Goal: Task Accomplishment & Management: Manage account settings

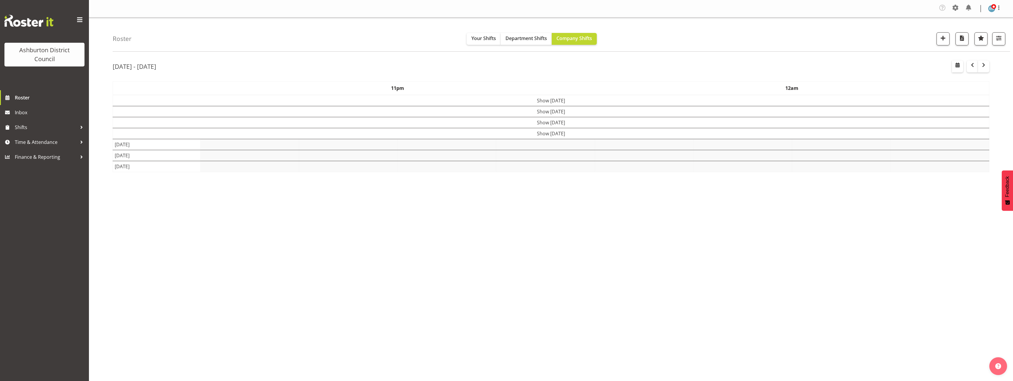
click at [99, 213] on div "Roster Your Shifts Department Shifts Company Shifts 1 Locations [GEOGRAPHIC_DAT…" at bounding box center [551, 155] width 924 height 276
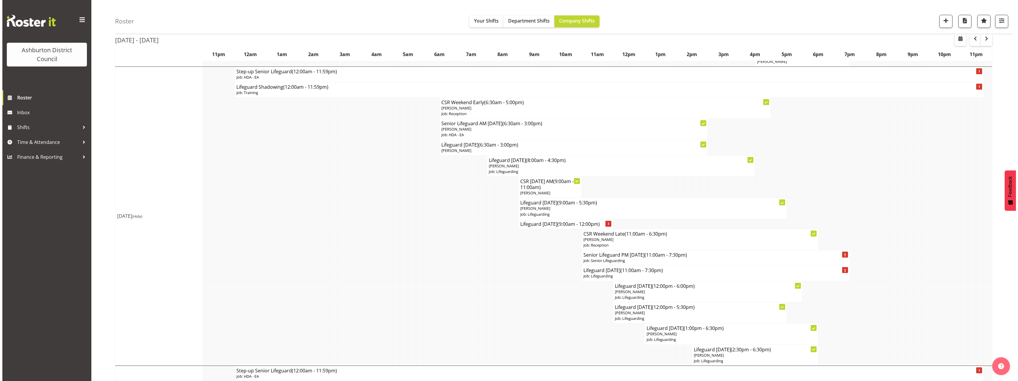
scroll to position [148, 0]
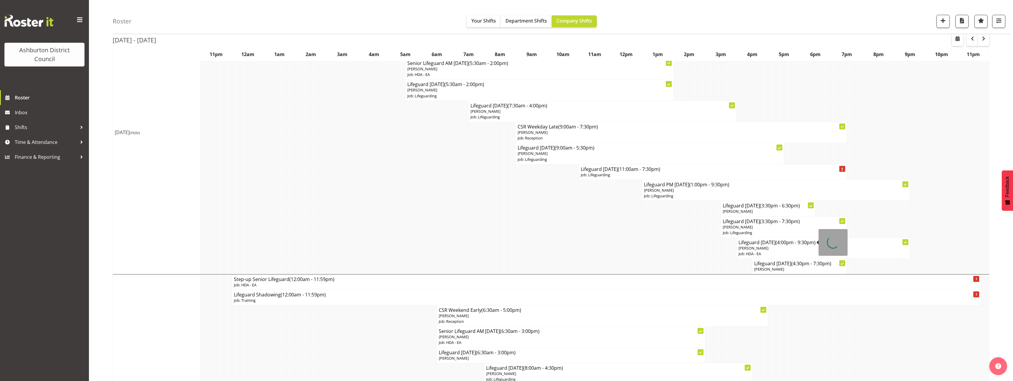
click at [797, 246] on p "[PERSON_NAME]" at bounding box center [824, 248] width 170 height 6
select select
select select "8"
select select "2025"
select select "16"
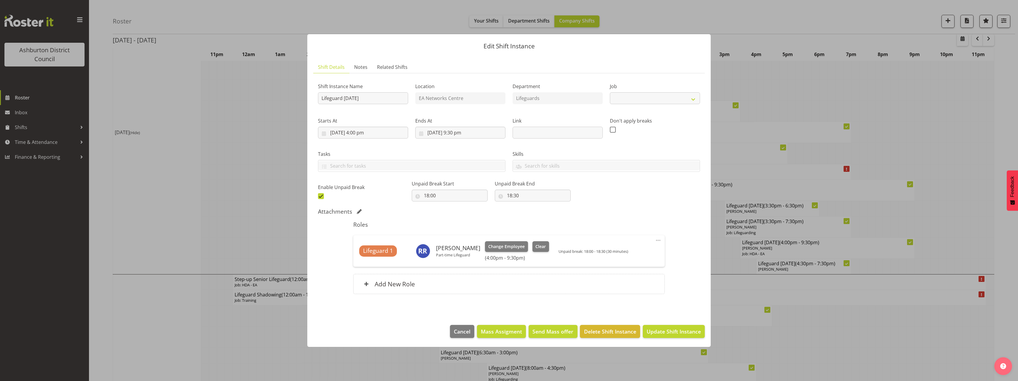
select select "34"
click at [358, 133] on input "[DATE] 4:00 pm" at bounding box center [363, 133] width 90 height 12
click at [378, 257] on select "00 01 02 03 04 05 06 07 08 09 10 11 12 13 14 15 16 17 18 19 20 21 22 23 24 25 2…" at bounding box center [378, 259] width 13 height 12
select select "30"
click at [372, 253] on select "00 01 02 03 04 05 06 07 08 09 10 11 12 13 14 15 16 17 18 19 20 21 22 23 24 25 2…" at bounding box center [378, 259] width 13 height 12
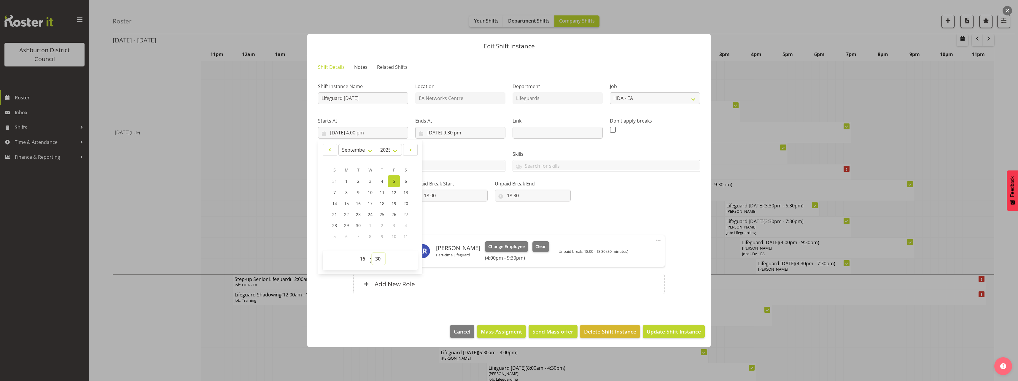
type input "[DATE] 4:30 pm"
click at [628, 205] on div "Shift Instance Name Lifeguard [DATE] Location EA Networks Centre Department Lif…" at bounding box center [509, 189] width 382 height 223
click at [676, 331] on span "Update Shift Instance" at bounding box center [673, 331] width 54 height 8
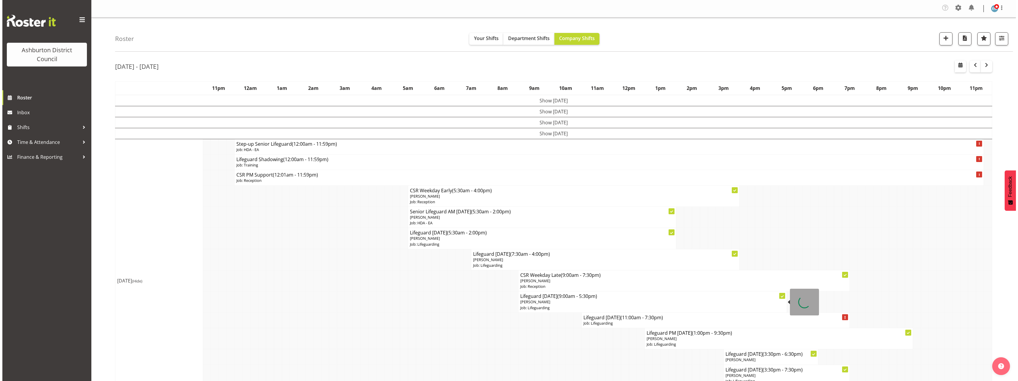
scroll to position [119, 0]
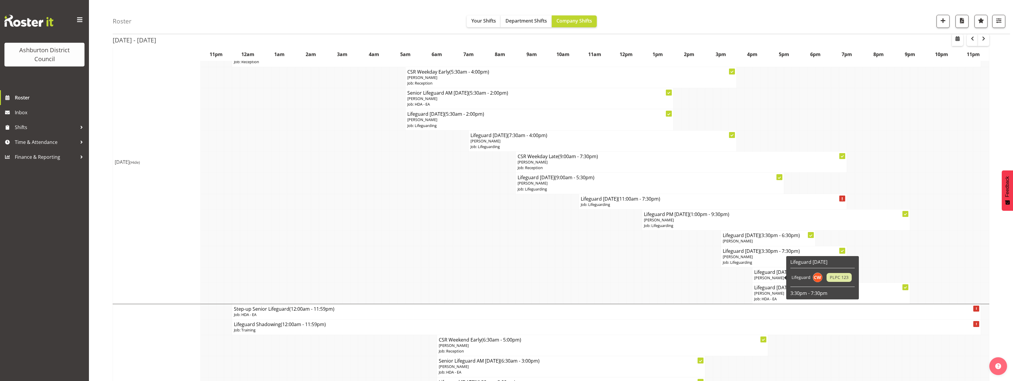
click at [763, 278] on span "[PERSON_NAME]" at bounding box center [769, 277] width 30 height 5
select select
select select "8"
select select "2025"
select select "16"
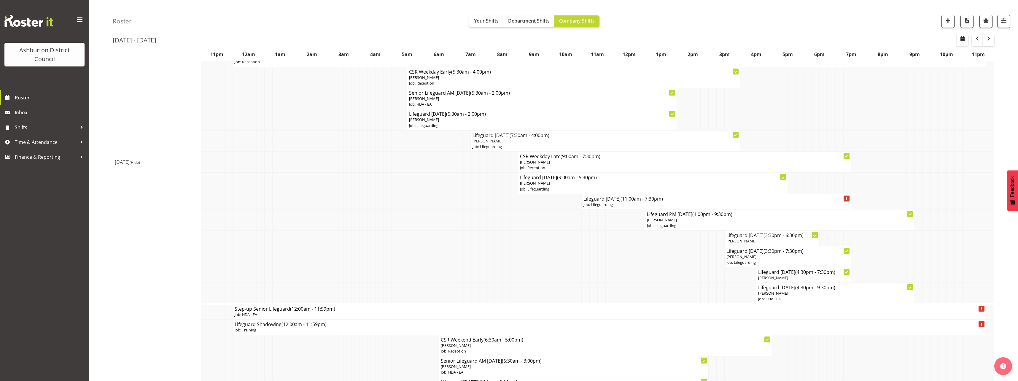
select select "30"
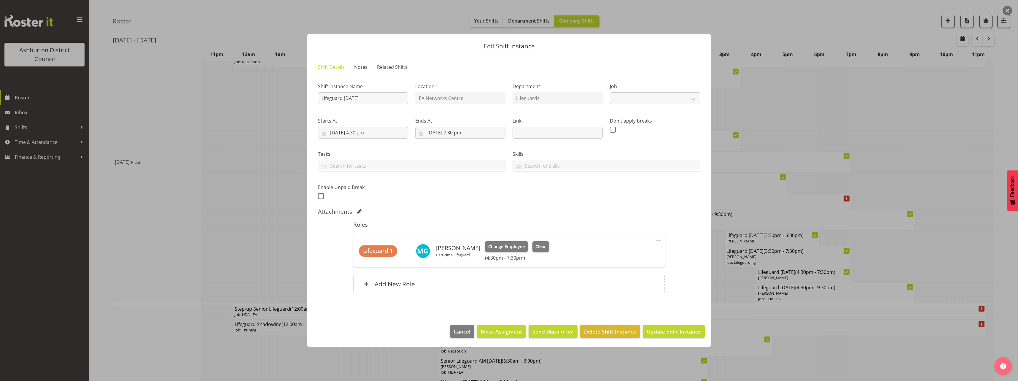
select select "38"
click at [364, 131] on input "[DATE] 4:30 pm" at bounding box center [363, 133] width 90 height 12
click at [377, 257] on select "00 01 02 03 04 05 06 07 08 09 10 11 12 13 14 15 16 17 18 19 20 21 22 23 24 25 2…" at bounding box center [378, 259] width 13 height 12
select select "0"
click at [372, 253] on select "00 01 02 03 04 05 06 07 08 09 10 11 12 13 14 15 16 17 18 19 20 21 22 23 24 25 2…" at bounding box center [378, 259] width 13 height 12
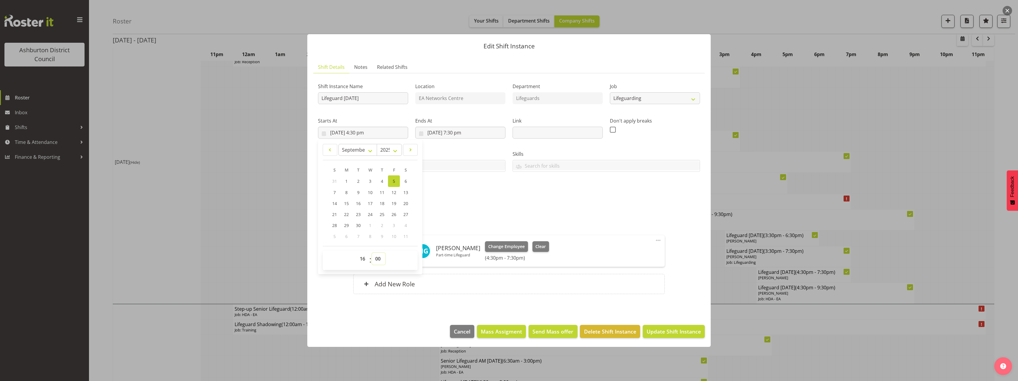
type input "[DATE] 4:00 pm"
click at [601, 204] on div "Shift Instance Name Lifeguard [DATE] Location EA Networks Centre Department Lif…" at bounding box center [509, 189] width 382 height 223
click at [686, 331] on span "Update Shift Instance" at bounding box center [673, 331] width 54 height 8
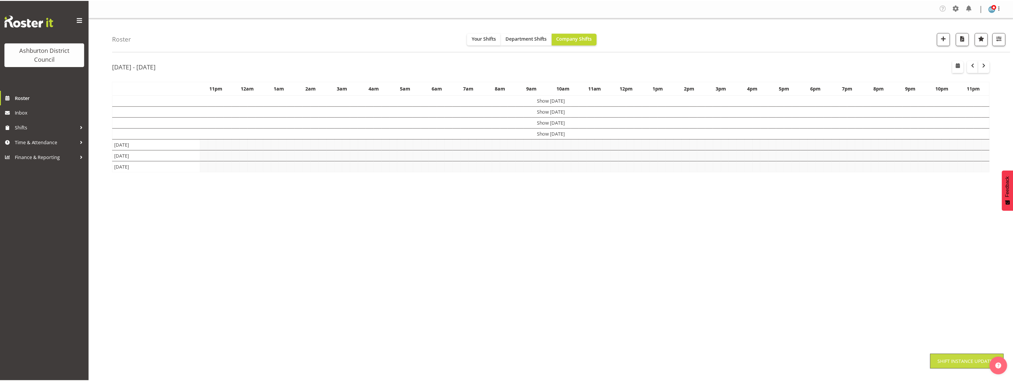
scroll to position [0, 0]
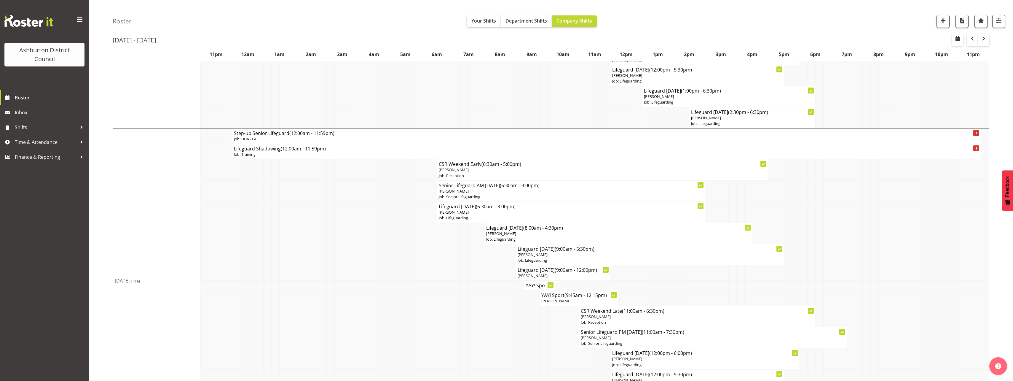
scroll to position [650, 0]
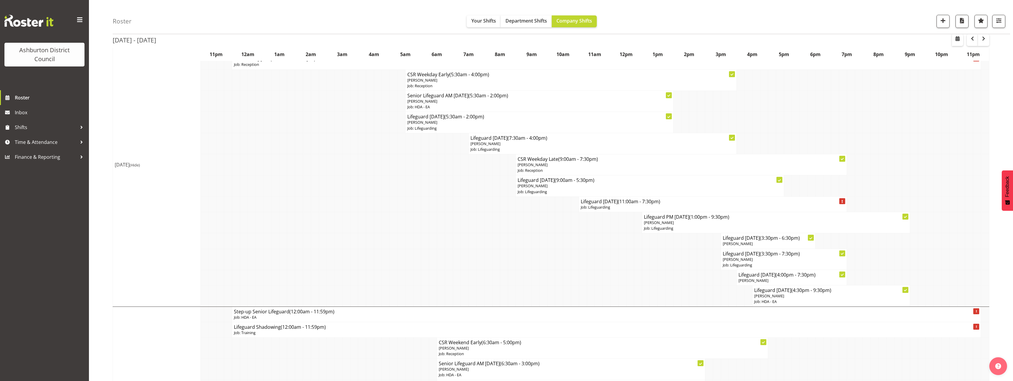
scroll to position [57, 0]
